Goal: Task Accomplishment & Management: Manage account settings

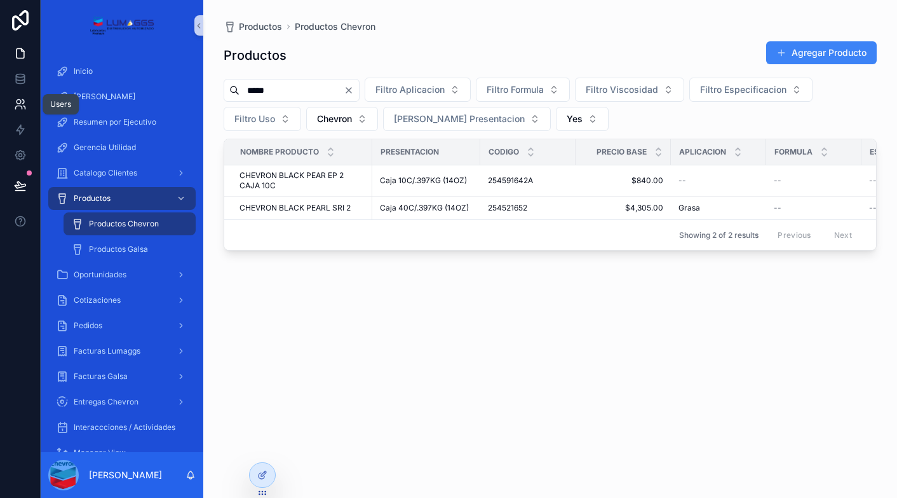
click at [16, 103] on icon at bounding box center [20, 104] width 13 height 13
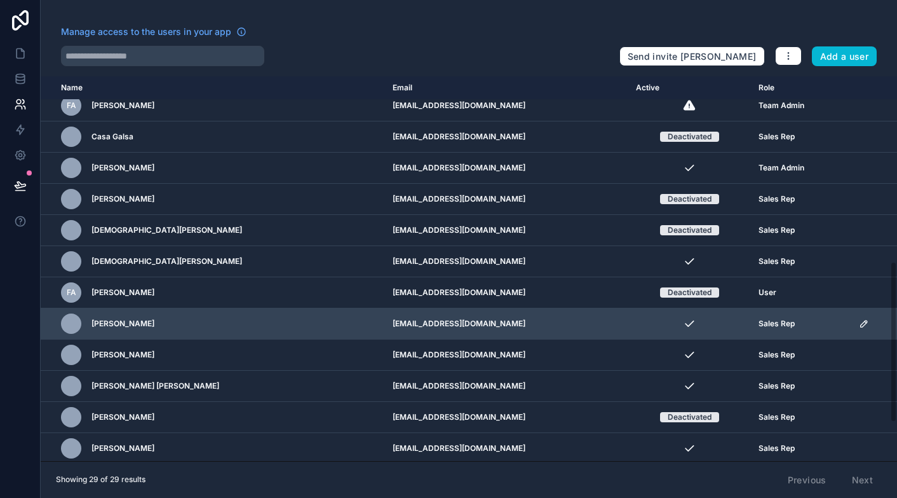
scroll to position [445, 0]
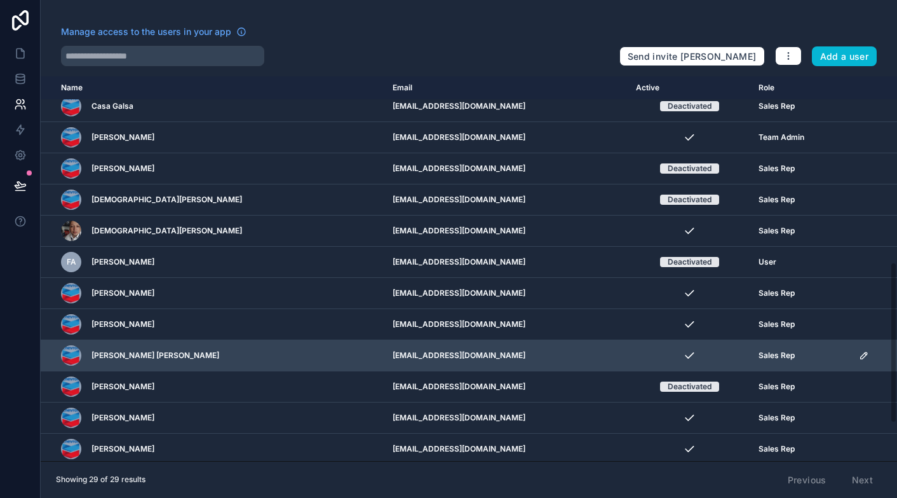
click at [859, 352] on icon "scrollable content" at bounding box center [864, 355] width 10 height 10
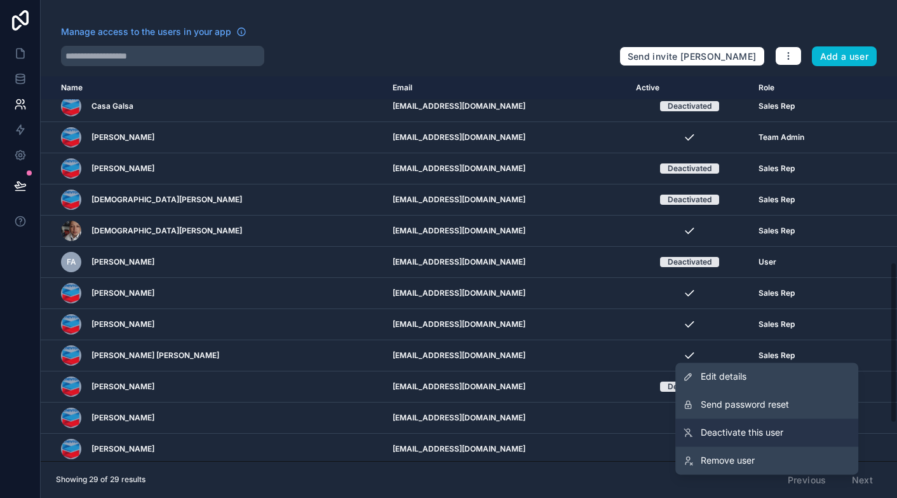
click at [760, 430] on span "Deactivate this user" at bounding box center [742, 432] width 83 height 13
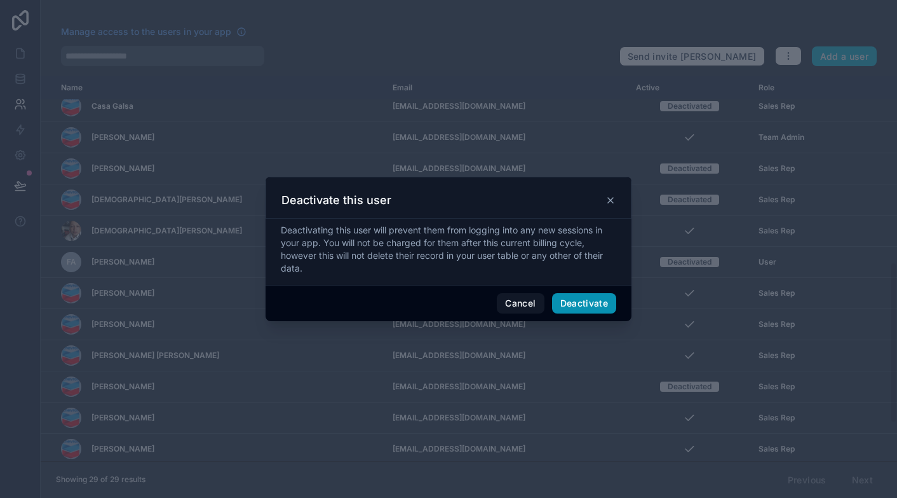
click at [579, 306] on button "Deactivate" at bounding box center [584, 303] width 65 height 20
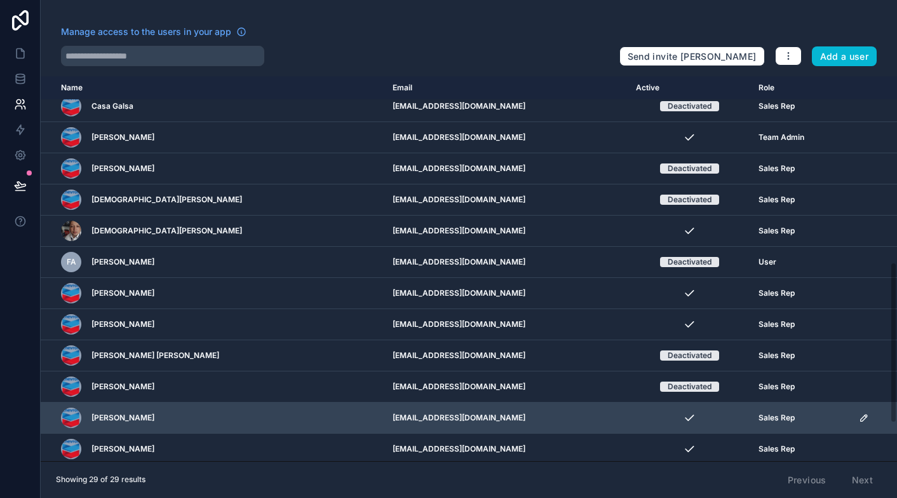
click at [859, 412] on icon "scrollable content" at bounding box center [864, 417] width 10 height 10
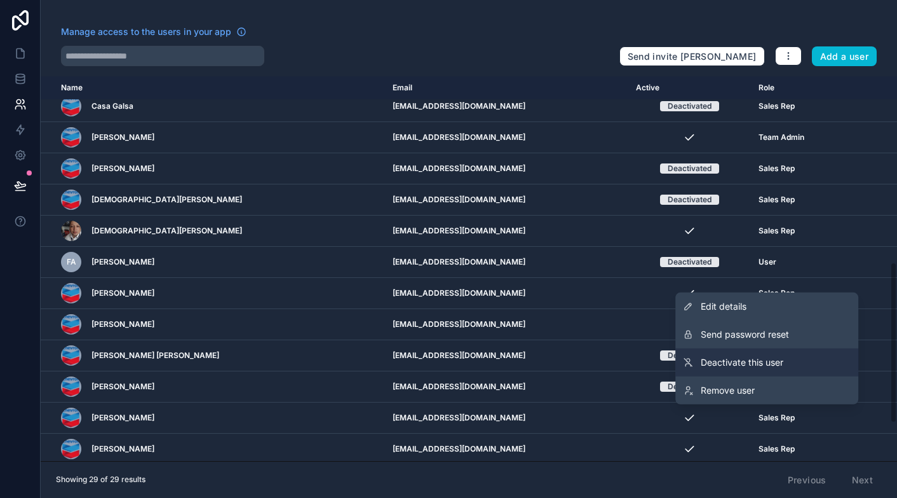
click at [787, 359] on link "Deactivate this user" at bounding box center [767, 362] width 183 height 28
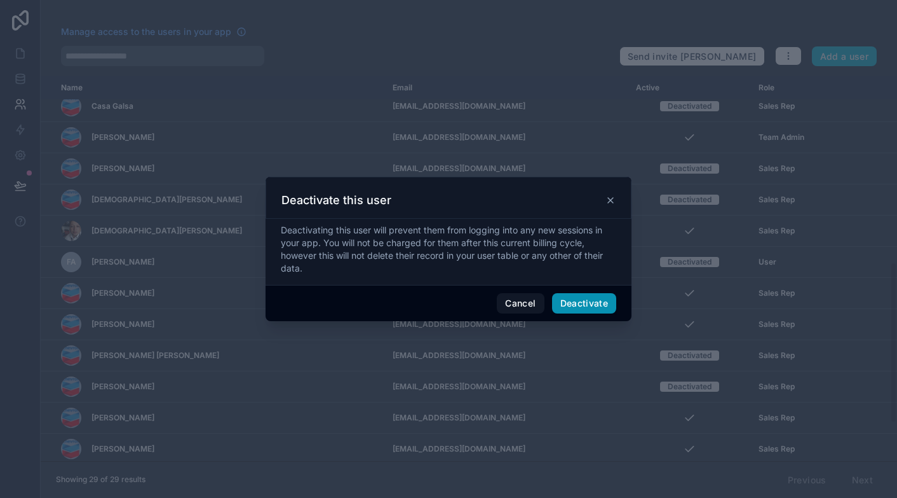
click at [601, 303] on button "Deactivate" at bounding box center [584, 303] width 65 height 20
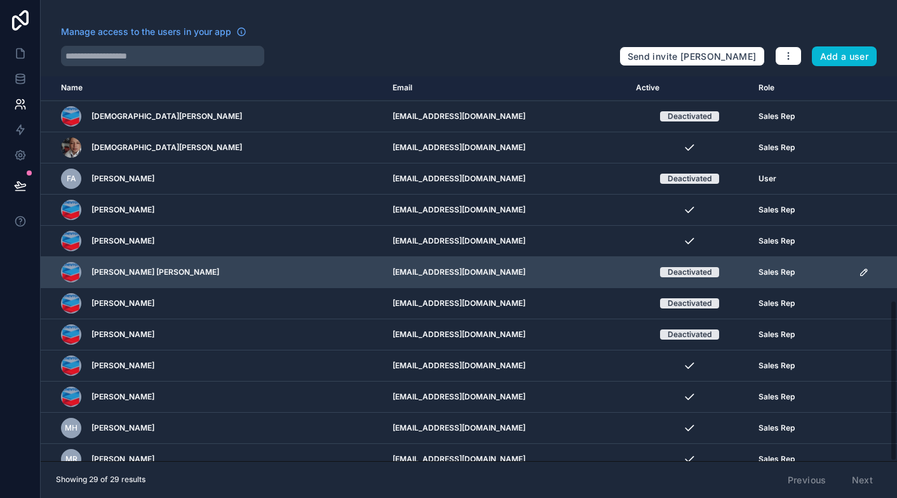
scroll to position [537, 0]
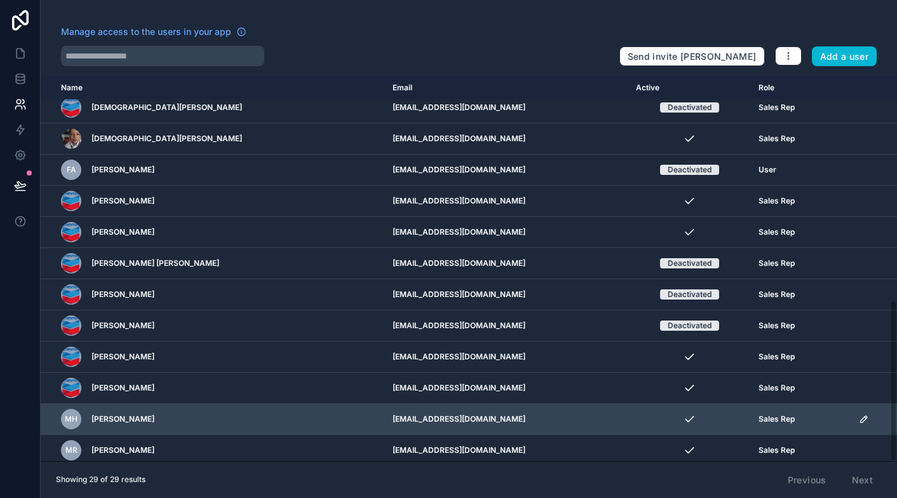
click at [862, 414] on icon "scrollable content" at bounding box center [864, 419] width 10 height 10
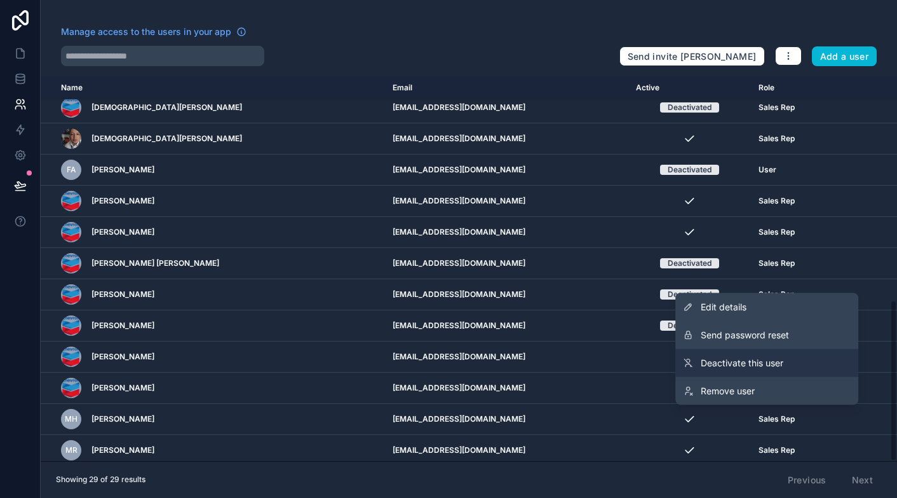
click at [768, 365] on span "Deactivate this user" at bounding box center [742, 363] width 83 height 13
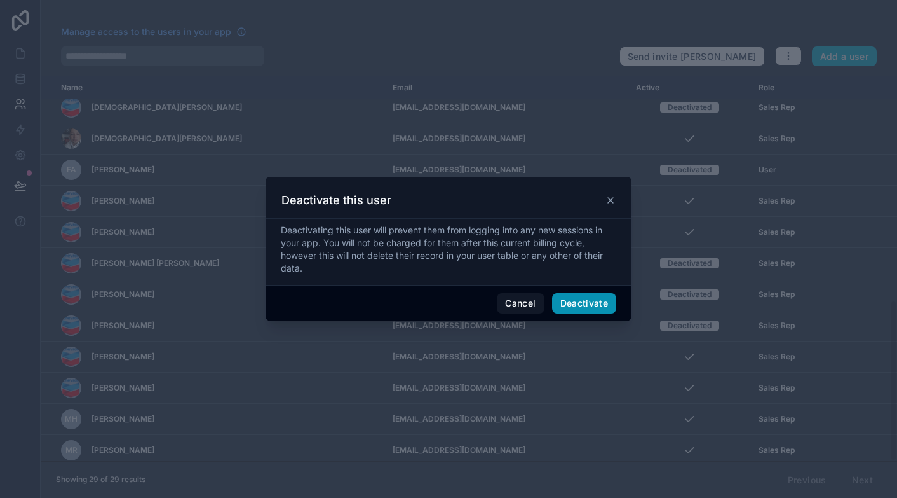
click at [599, 302] on button "Deactivate" at bounding box center [584, 303] width 65 height 20
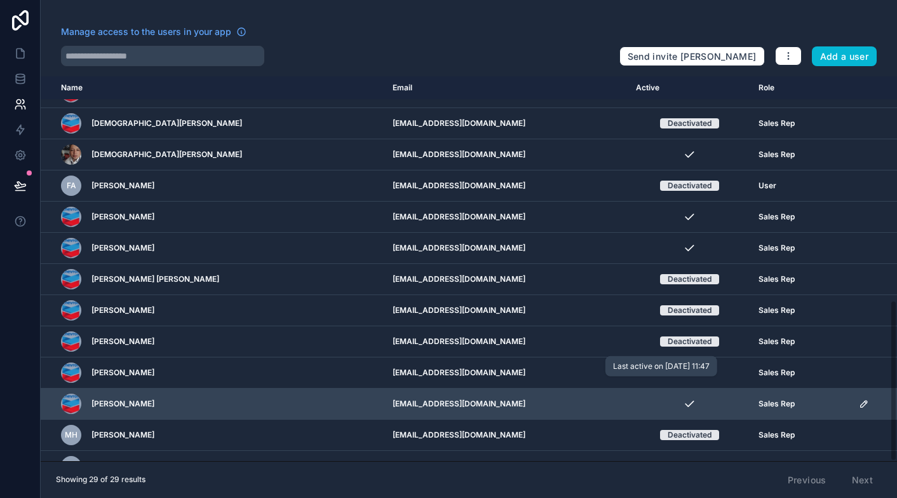
scroll to position [537, 0]
